Goal: Transaction & Acquisition: Purchase product/service

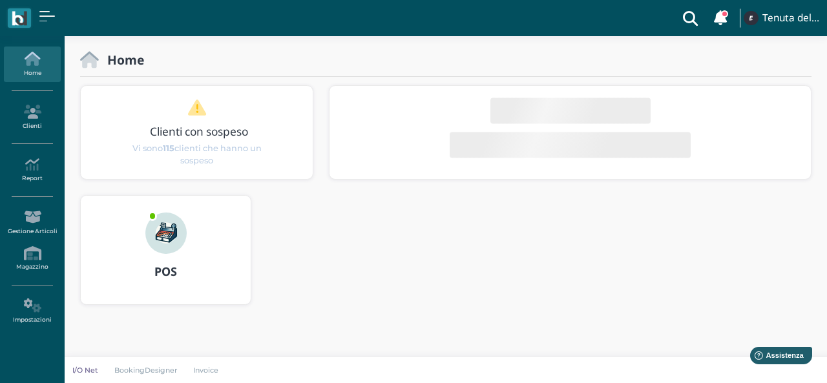
click at [138, 271] on h3 "POS" at bounding box center [165, 271] width 147 height 13
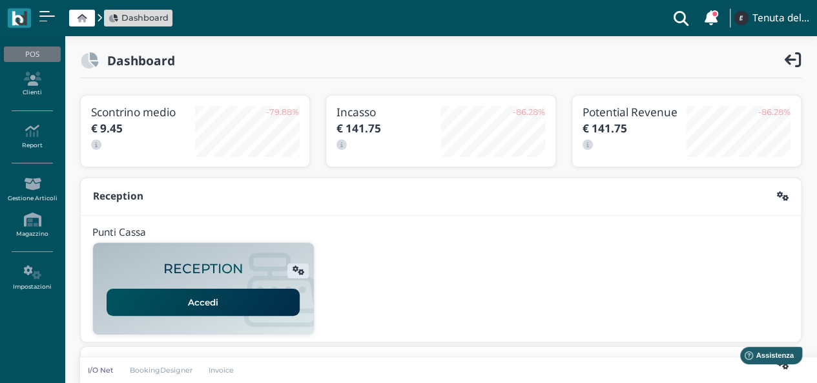
click at [208, 302] on link "Accedi" at bounding box center [203, 302] width 193 height 27
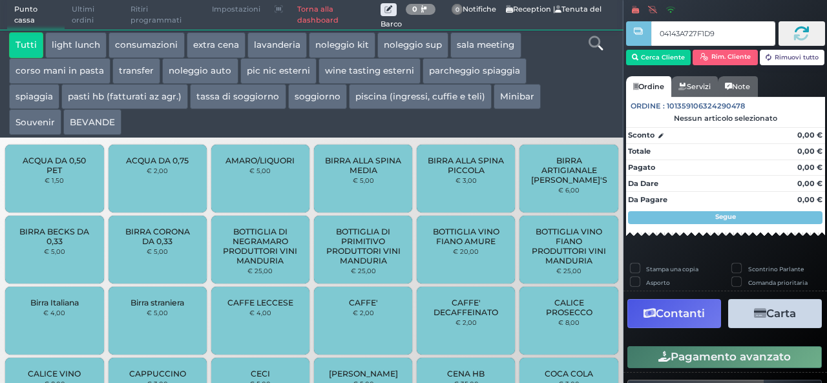
type input "04143A727F1D95"
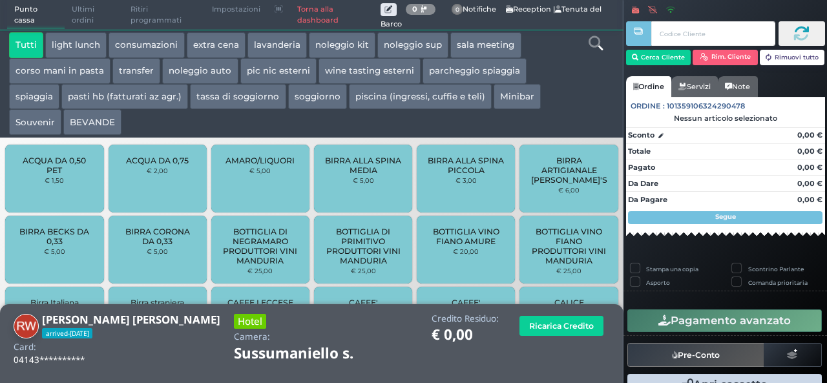
click at [206, 45] on button "extra cena" at bounding box center [216, 45] width 59 height 26
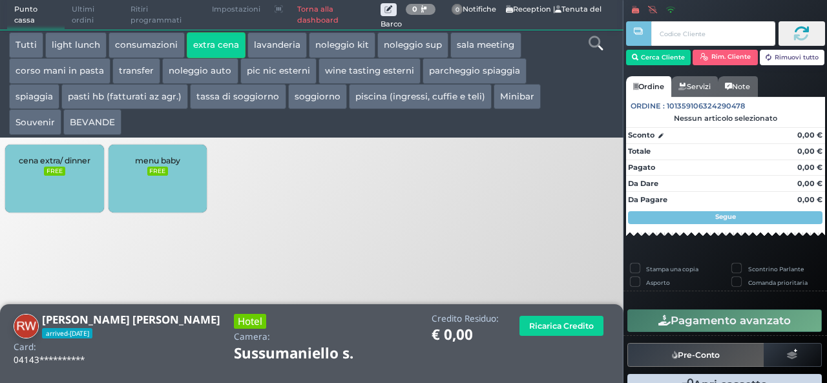
click at [50, 165] on span "cena extra/ dinner" at bounding box center [55, 161] width 72 height 10
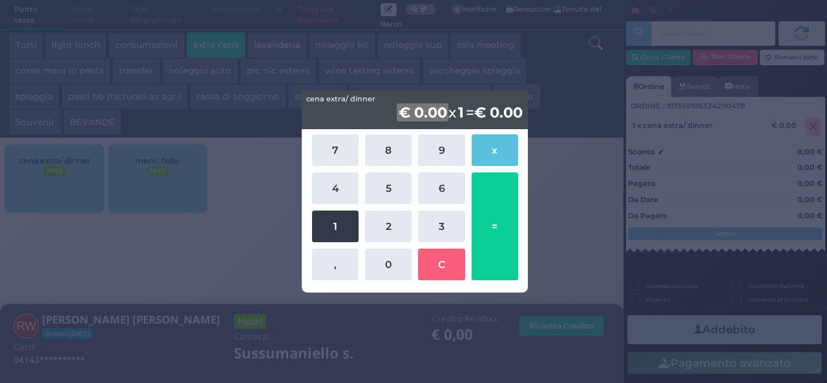
click at [340, 228] on button "1" at bounding box center [335, 227] width 47 height 32
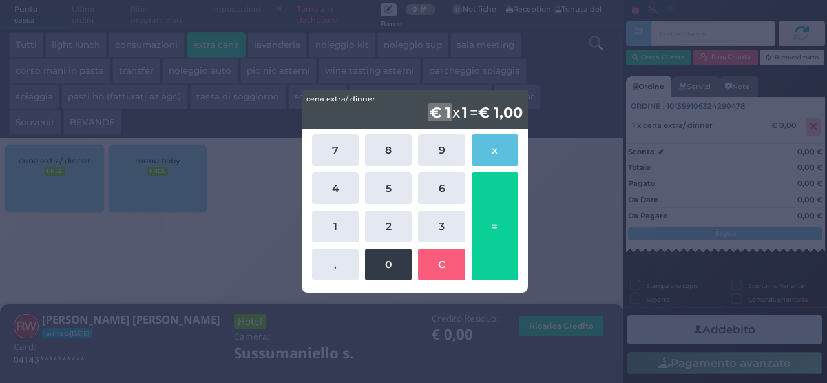
click at [381, 264] on button "0" at bounding box center [388, 265] width 47 height 32
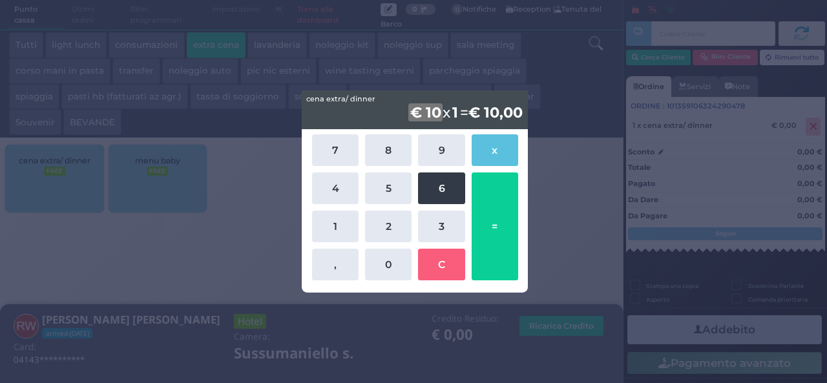
click at [441, 187] on button "6" at bounding box center [441, 188] width 47 height 32
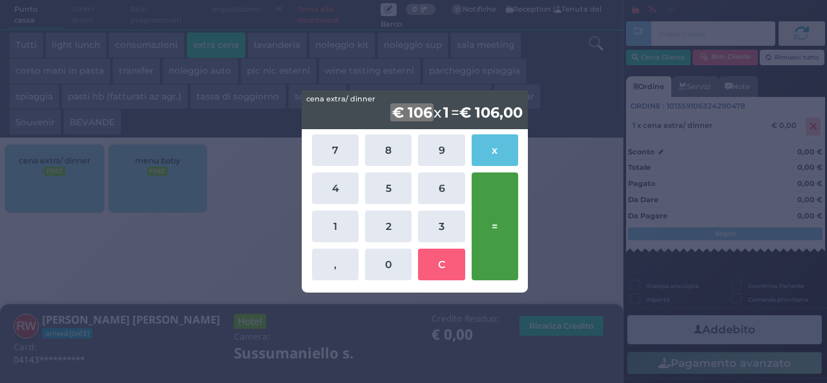
click at [496, 221] on button "=" at bounding box center [495, 226] width 47 height 108
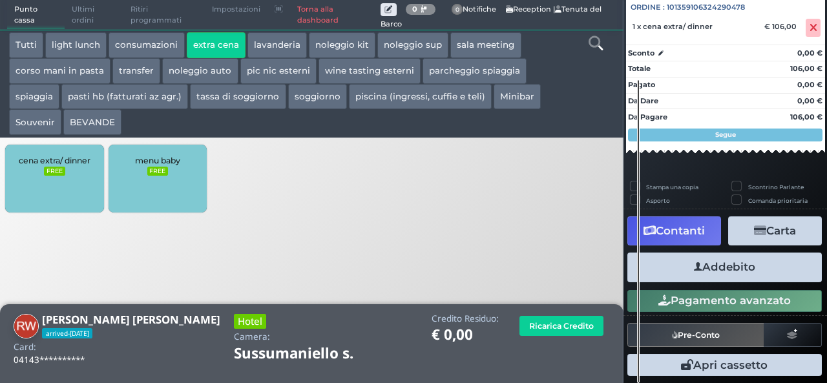
scroll to position [143, 0]
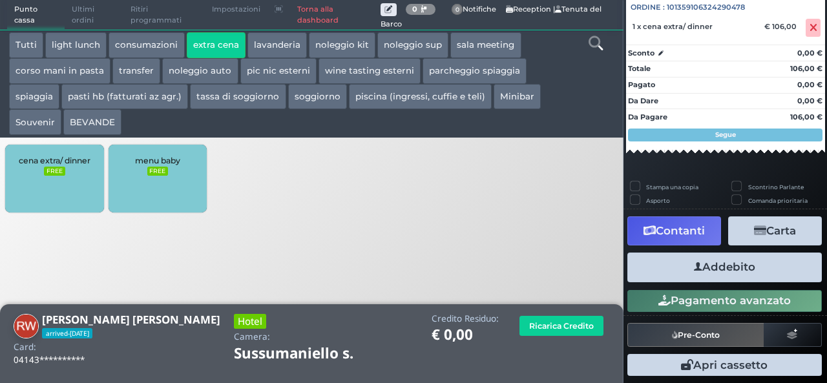
click at [703, 263] on button "Addebito" at bounding box center [724, 267] width 194 height 29
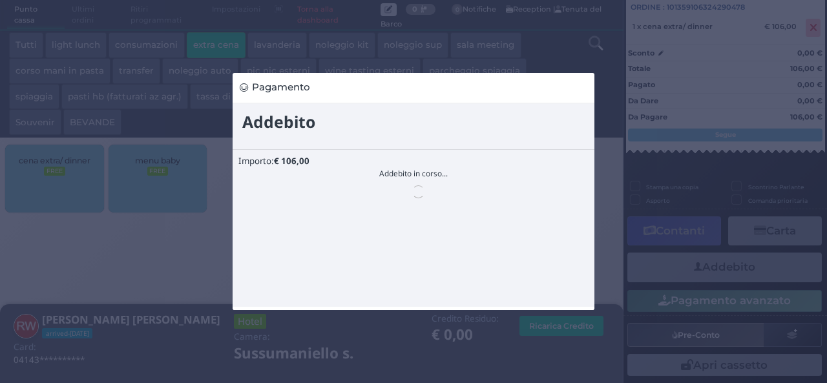
scroll to position [0, 0]
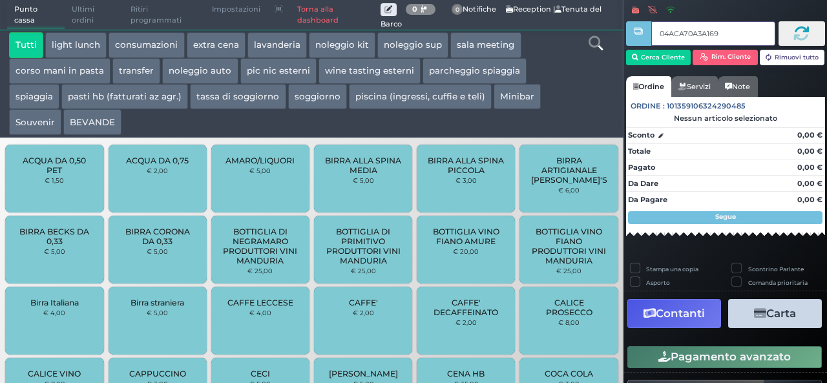
type input "04ACA70A3A1690"
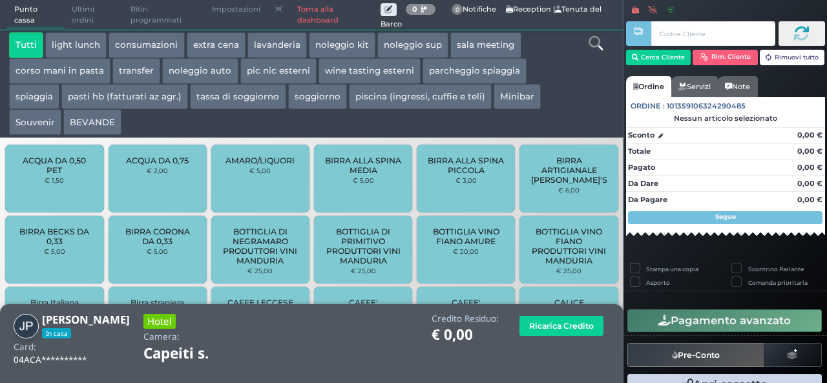
click at [218, 40] on button "extra cena" at bounding box center [216, 45] width 59 height 26
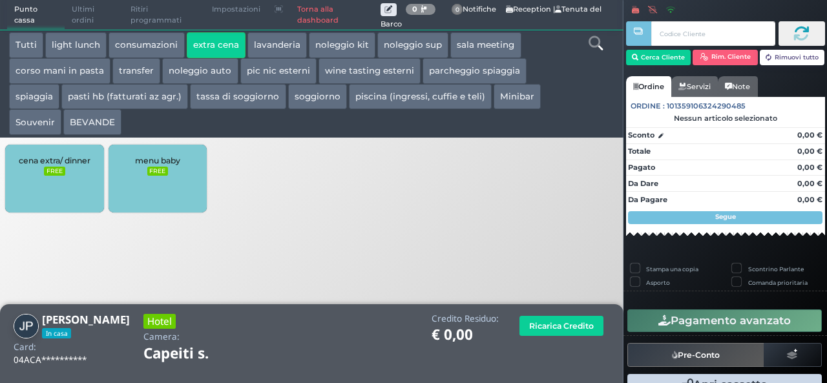
click at [65, 166] on div "cena extra/ dinner FREE" at bounding box center [54, 179] width 98 height 68
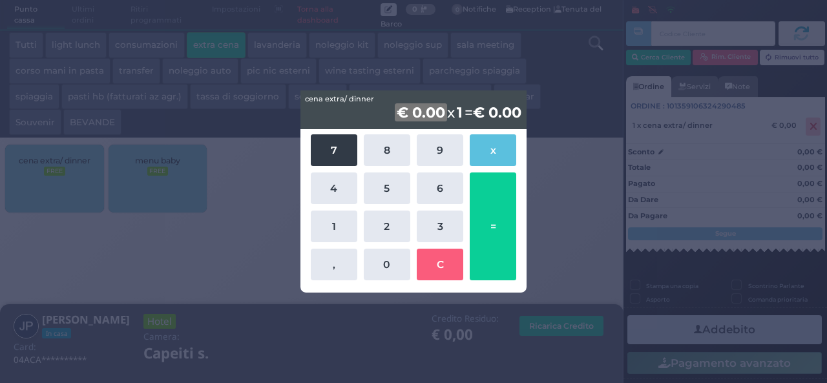
click at [335, 155] on button "7" at bounding box center [334, 150] width 47 height 32
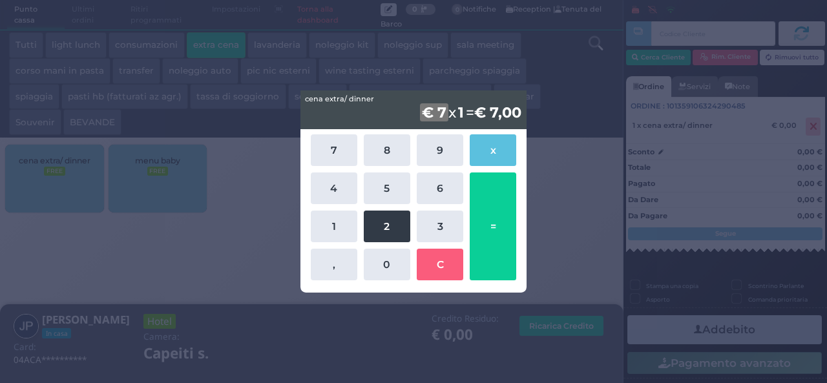
click at [399, 233] on button "2" at bounding box center [387, 227] width 47 height 32
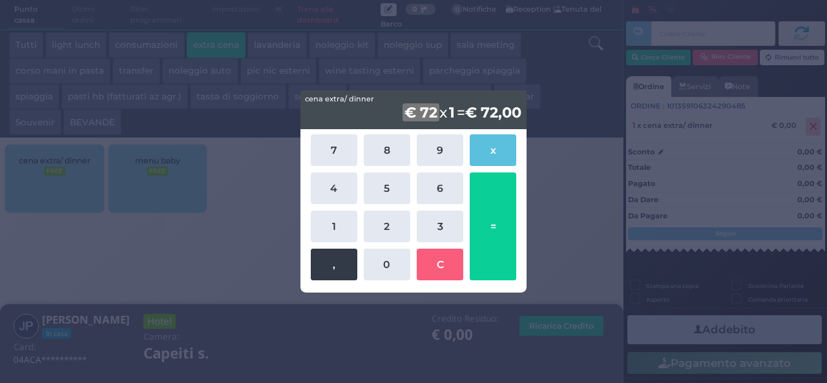
click at [334, 275] on button "," at bounding box center [334, 265] width 47 height 32
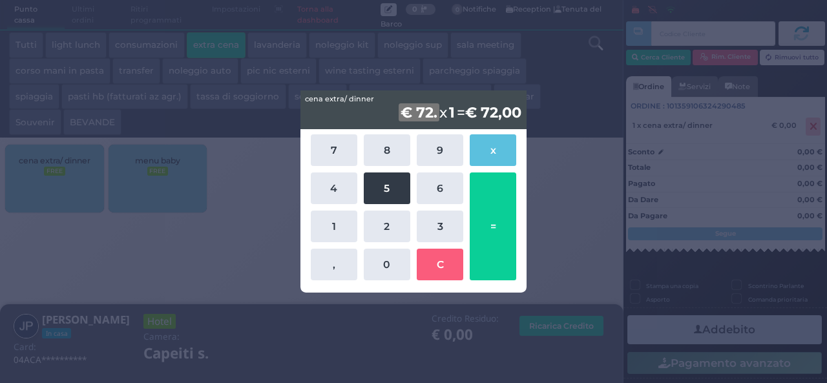
click at [384, 189] on button "5" at bounding box center [387, 188] width 47 height 32
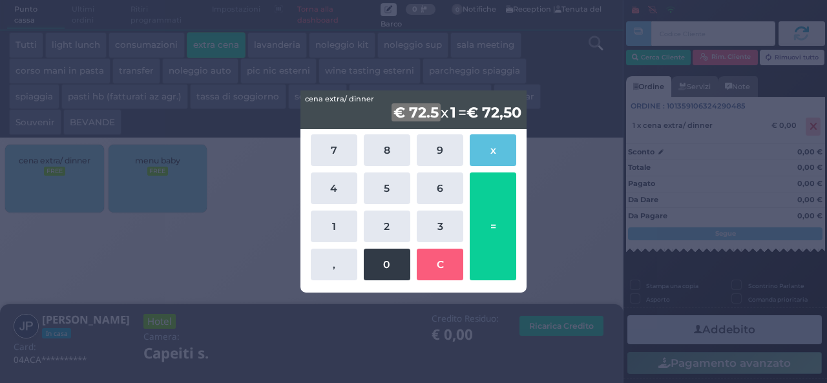
click at [377, 268] on button "0" at bounding box center [387, 265] width 47 height 32
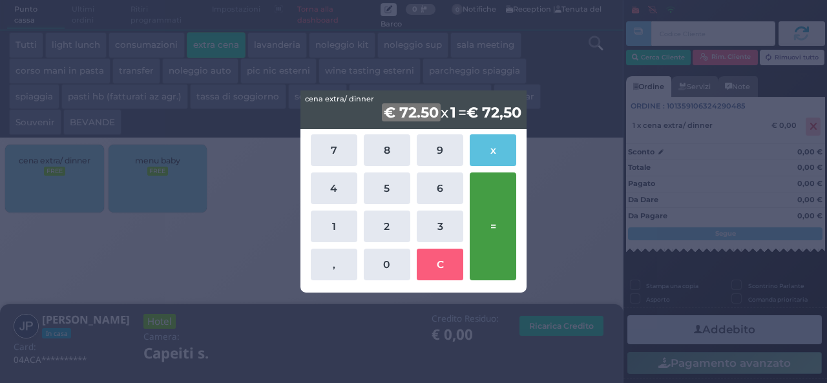
click at [502, 231] on button "=" at bounding box center [493, 226] width 47 height 108
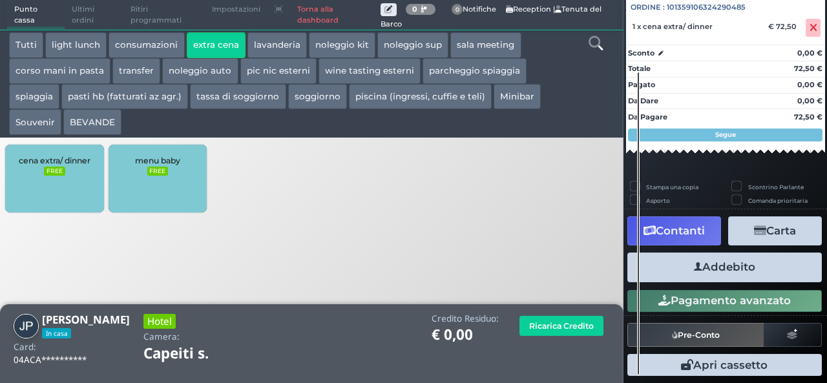
scroll to position [143, 0]
click at [734, 263] on button "Addebito" at bounding box center [724, 267] width 194 height 29
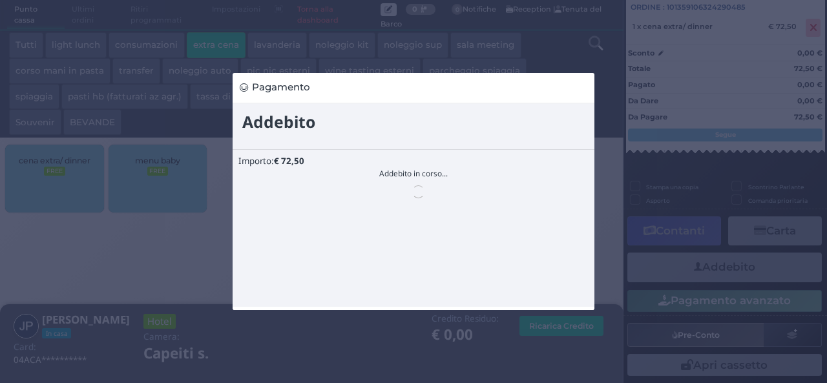
scroll to position [0, 0]
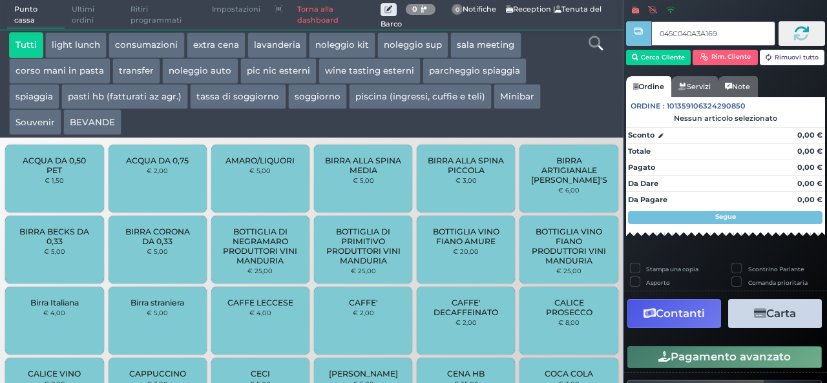
type input "045C040A3A1694"
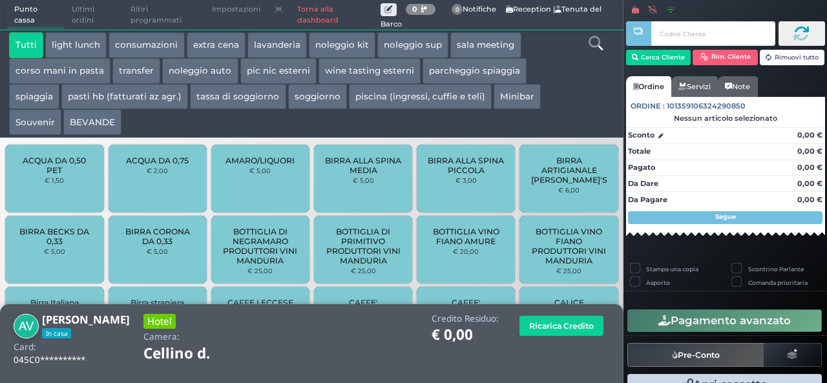
click at [203, 47] on button "extra cena" at bounding box center [216, 45] width 59 height 26
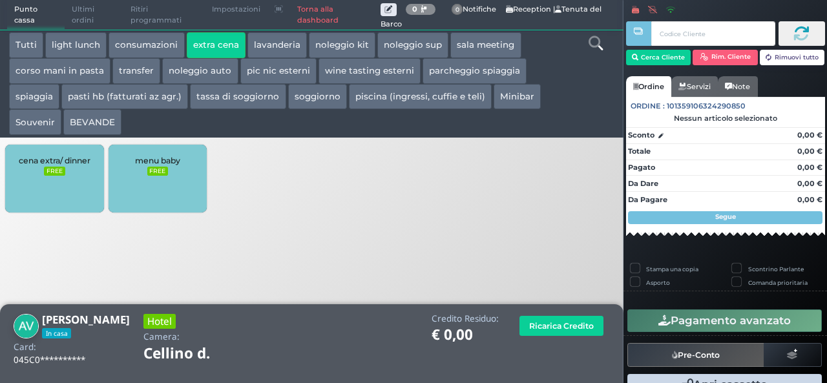
click at [82, 188] on div "cena extra/ dinner FREE" at bounding box center [54, 179] width 98 height 68
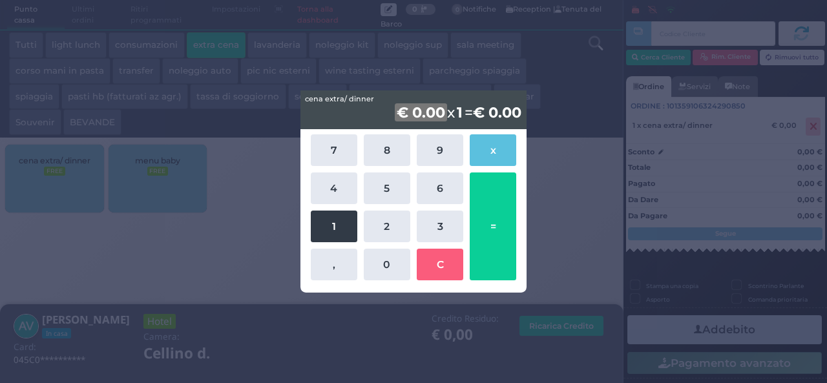
click at [327, 227] on button "1" at bounding box center [334, 227] width 47 height 32
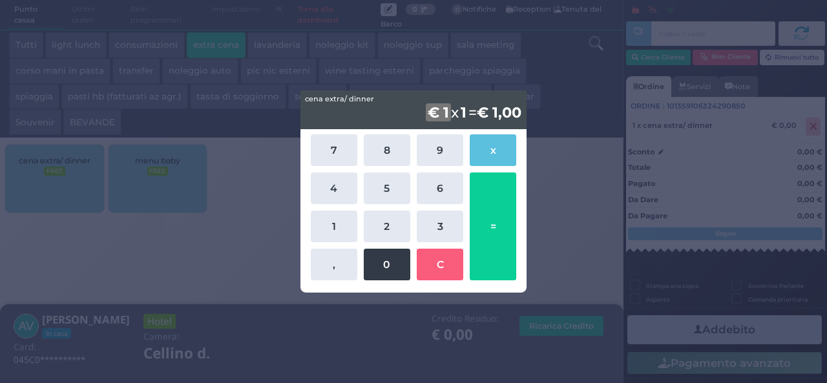
click at [389, 265] on button "0" at bounding box center [387, 265] width 47 height 32
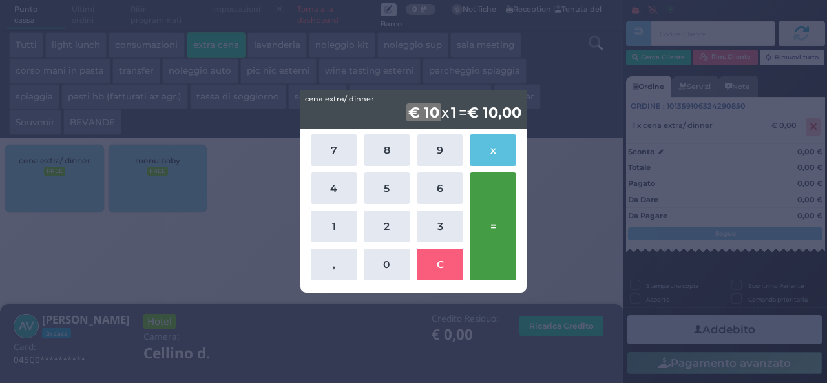
click at [493, 231] on button "=" at bounding box center [493, 226] width 47 height 108
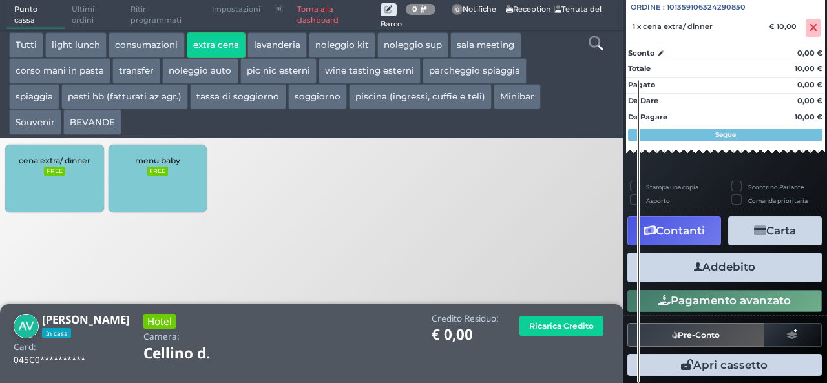
scroll to position [143, 0]
click at [708, 265] on button "Addebito" at bounding box center [724, 267] width 194 height 29
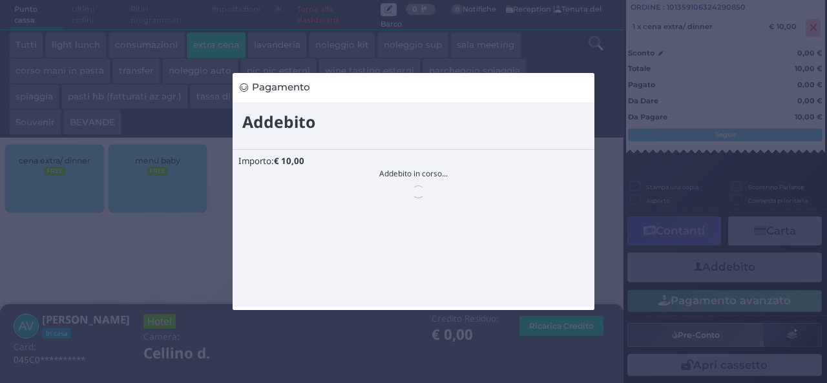
scroll to position [0, 0]
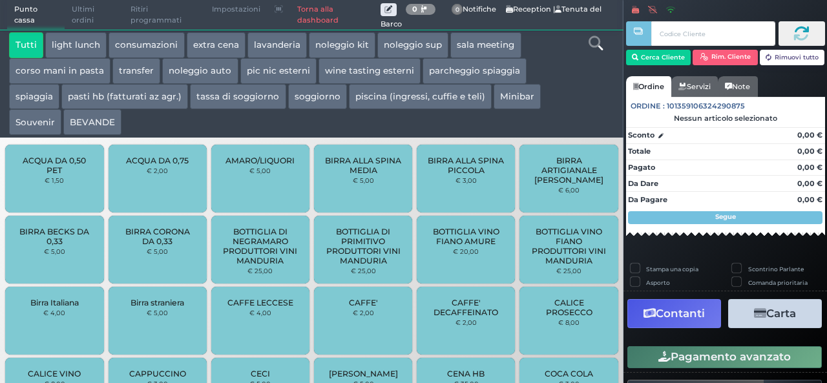
click at [212, 45] on button "extra cena" at bounding box center [216, 45] width 59 height 26
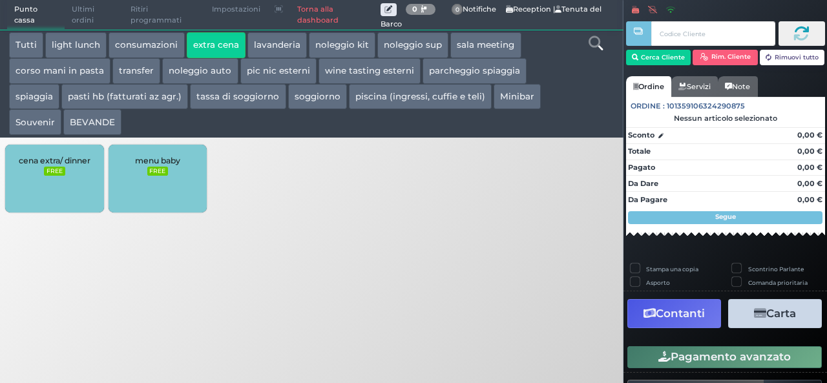
click at [63, 171] on small "FREE" at bounding box center [54, 171] width 21 height 9
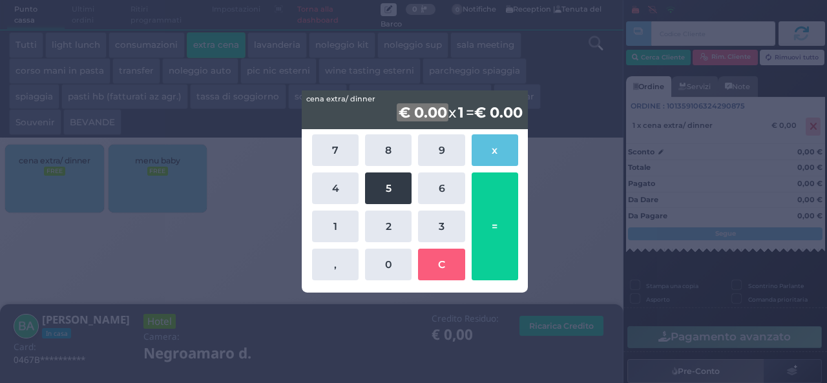
click at [390, 191] on button "5" at bounding box center [388, 188] width 47 height 32
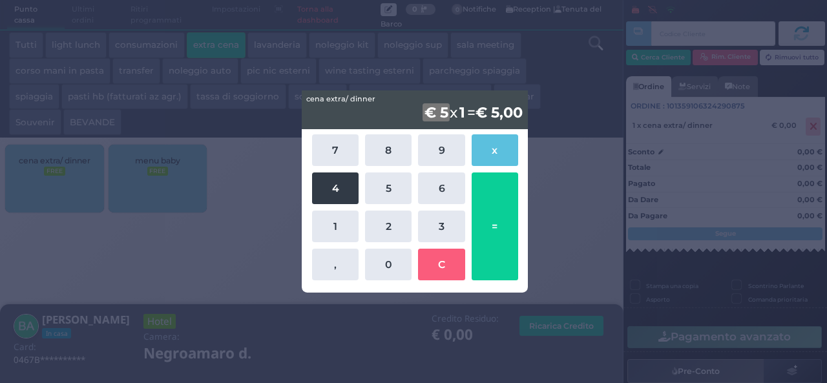
click at [334, 187] on button "4" at bounding box center [335, 188] width 47 height 32
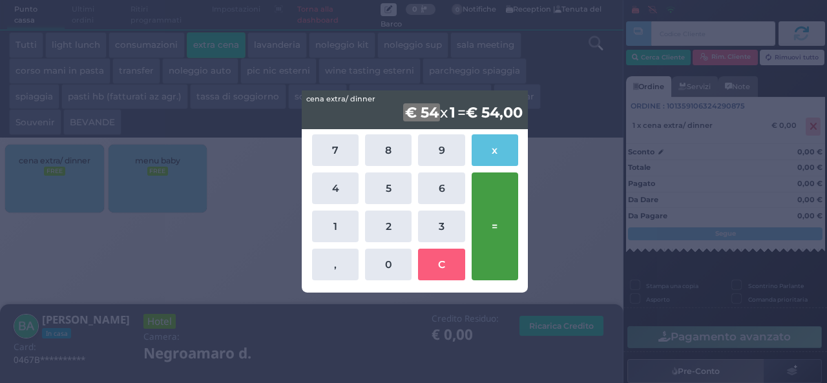
click at [502, 232] on button "=" at bounding box center [495, 226] width 47 height 108
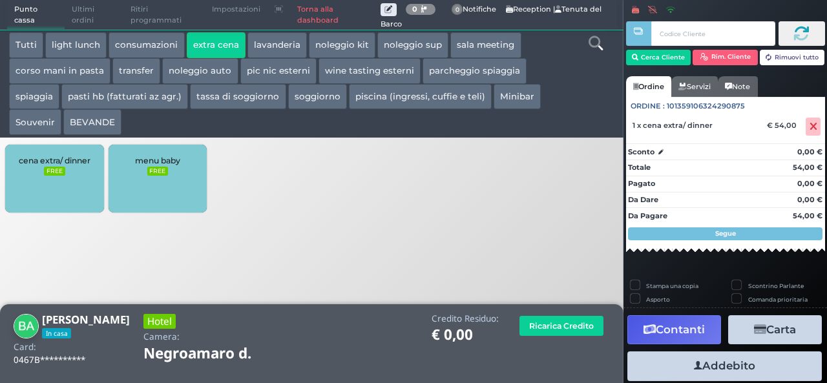
click at [720, 365] on button "Addebito" at bounding box center [724, 365] width 194 height 29
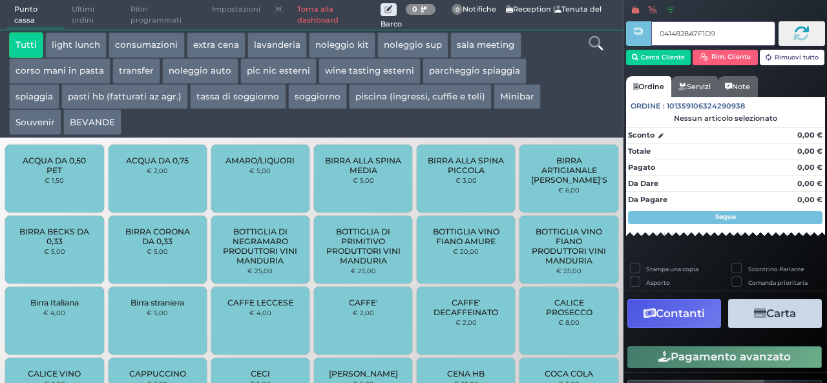
type input "0414828A7F1D91"
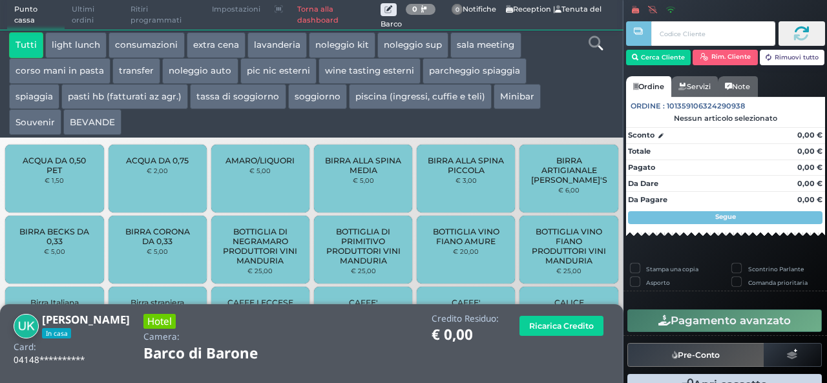
click at [222, 41] on button "extra cena" at bounding box center [216, 45] width 59 height 26
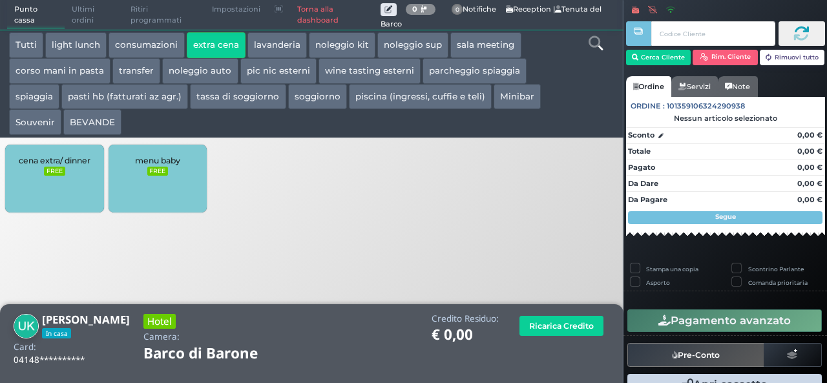
click at [50, 185] on div "cena extra/ dinner FREE" at bounding box center [54, 179] width 98 height 68
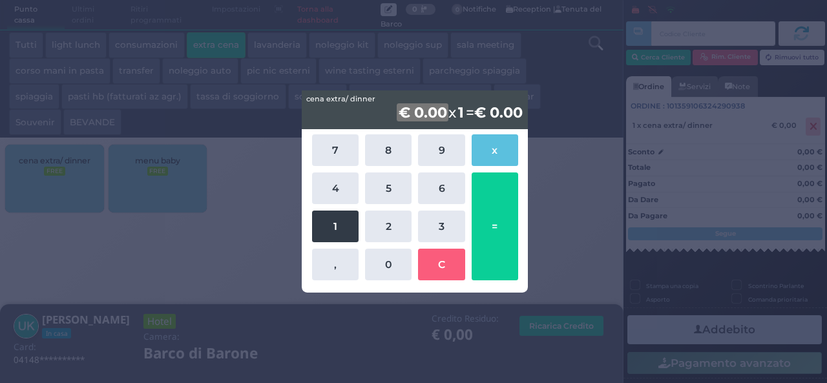
click at [323, 229] on button "1" at bounding box center [335, 227] width 47 height 32
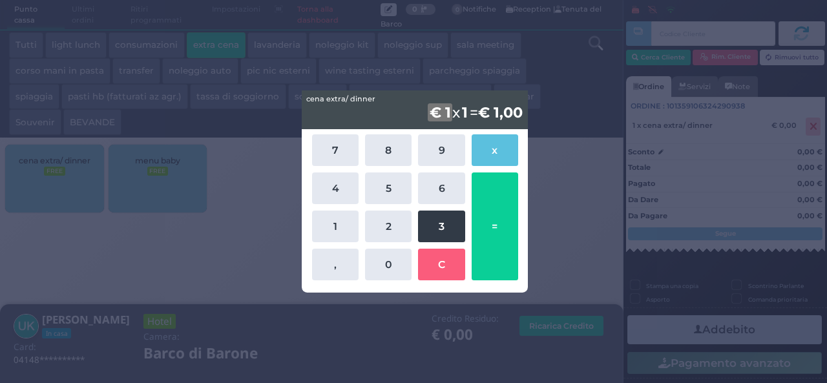
click at [448, 213] on button "3" at bounding box center [441, 227] width 47 height 32
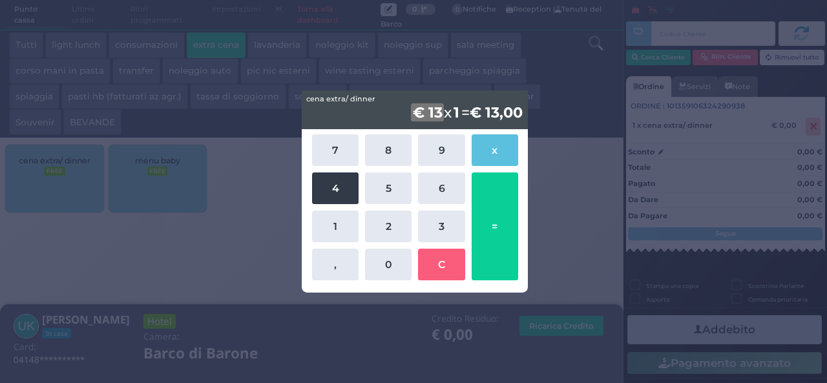
click at [342, 192] on button "4" at bounding box center [335, 188] width 47 height 32
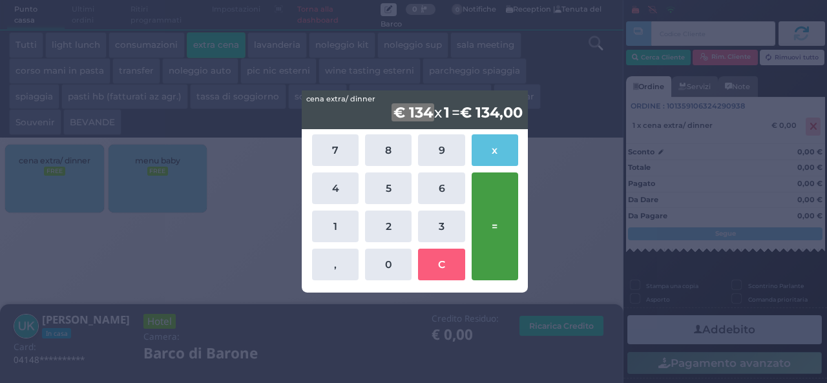
click at [496, 233] on button "=" at bounding box center [495, 226] width 47 height 108
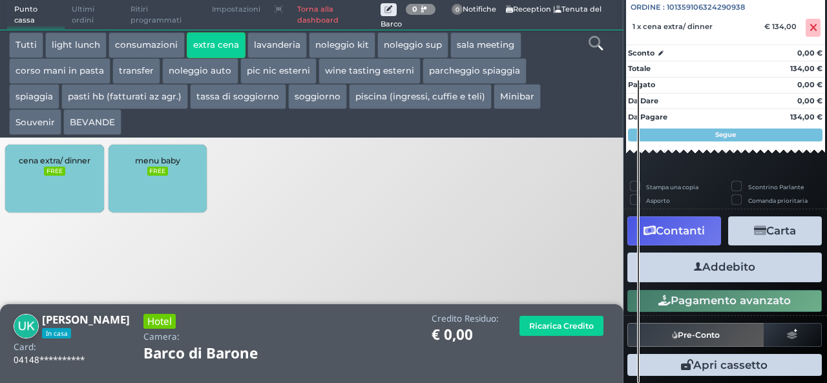
scroll to position [143, 0]
click at [731, 277] on button "Addebito" at bounding box center [724, 267] width 194 height 29
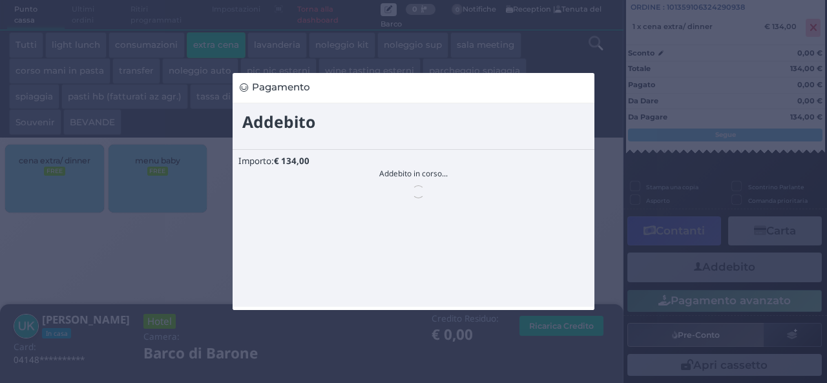
scroll to position [0, 0]
